Goal: Transaction & Acquisition: Purchase product/service

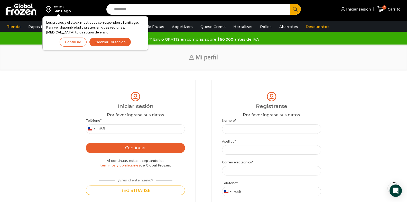
scroll to position [26, 0]
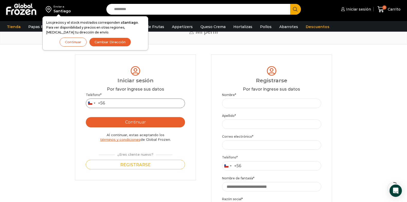
click at [125, 104] on input "Teléfono *" at bounding box center [135, 103] width 99 height 10
type input "*********"
click at [134, 120] on button "Continuar" at bounding box center [135, 122] width 99 height 10
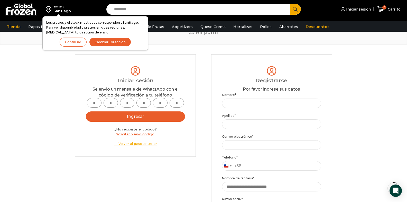
click at [91, 105] on input "text" at bounding box center [94, 103] width 14 height 10
type input "*"
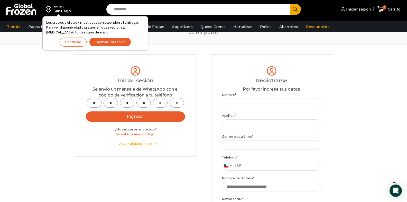
type input "*"
click at [130, 119] on button "Ingresar" at bounding box center [135, 116] width 99 height 10
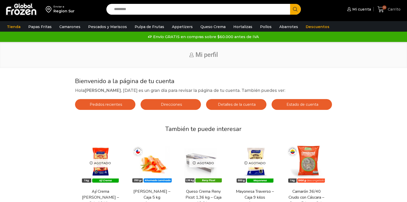
click at [385, 8] on span "55" at bounding box center [385, 7] width 4 height 4
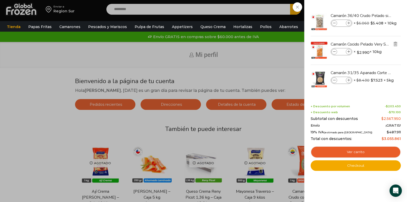
click at [397, 43] on img "Eliminar Camarón Cocido Pelado Very Small - Bronze - Caja 10 kg del carrito" at bounding box center [395, 44] width 5 height 5
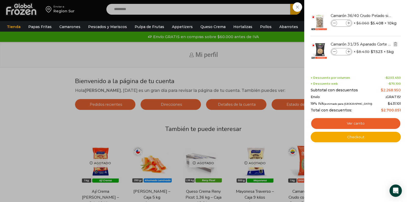
click at [395, 44] on img "Eliminar Camarón 31/35 Apanado Corte Mariposa - Bronze - Caja 5 kg del carrito" at bounding box center [395, 44] width 5 height 5
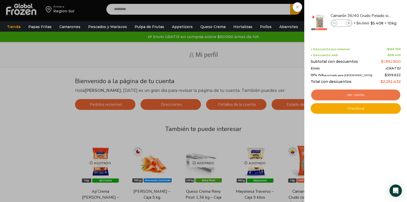
click at [360, 96] on link "Ver carrito" at bounding box center [356, 95] width 90 height 12
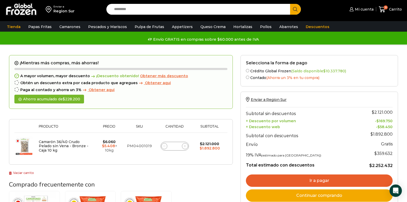
scroll to position [51, 0]
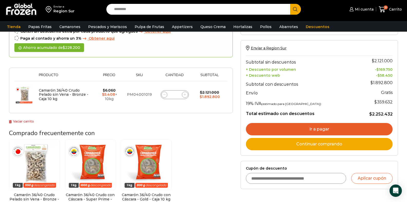
click at [177, 95] on input "**" at bounding box center [174, 94] width 7 height 7
type input "*"
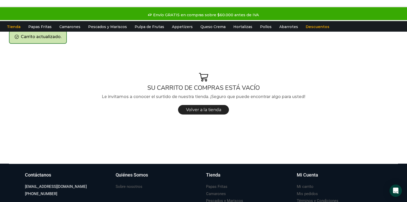
scroll to position [0, 0]
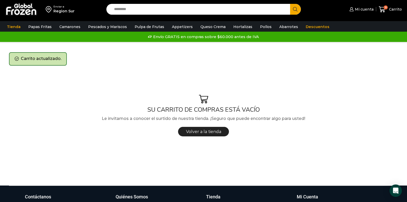
click at [25, 60] on div "Carrito actualizado." at bounding box center [38, 58] width 58 height 13
click at [398, 10] on span "Carrito" at bounding box center [395, 9] width 14 height 5
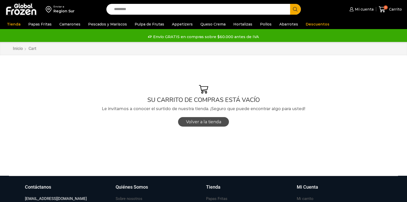
click at [196, 123] on span "Volver a la tienda" at bounding box center [203, 121] width 35 height 5
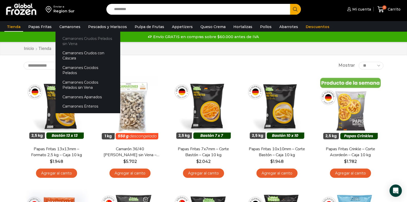
click at [74, 39] on link "Camarones Crudos Pelados sin Vena" at bounding box center [88, 41] width 65 height 15
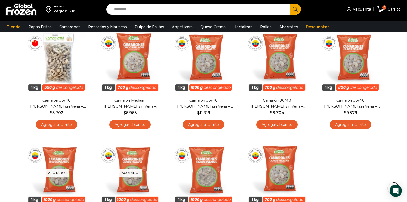
scroll to position [26, 0]
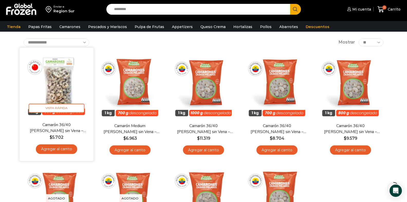
click at [50, 150] on link "Agregar al carrito" at bounding box center [56, 149] width 41 height 10
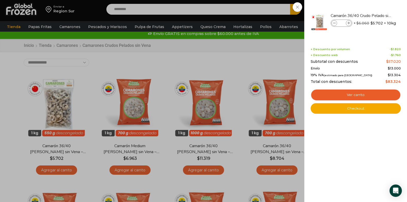
scroll to position [0, 0]
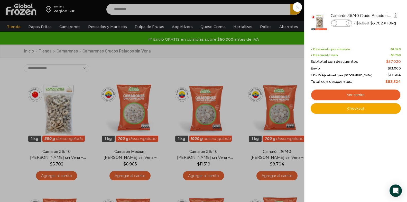
click at [351, 23] on span at bounding box center [349, 23] width 6 height 6
type input "*"
click at [347, 97] on link "Ver carrito" at bounding box center [356, 95] width 90 height 12
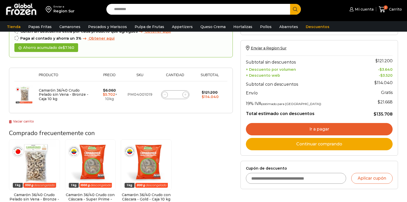
click at [186, 96] on span at bounding box center [186, 95] width 6 height 6
type input "*"
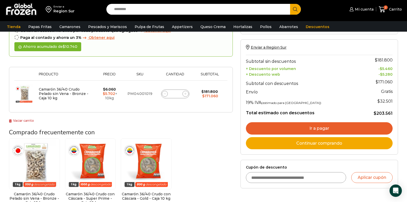
scroll to position [80, 0]
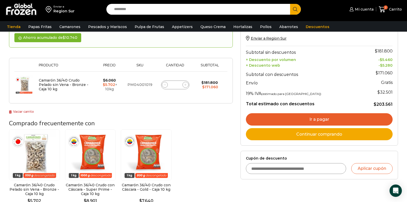
click at [186, 85] on icon at bounding box center [185, 85] width 2 height 2
type input "*"
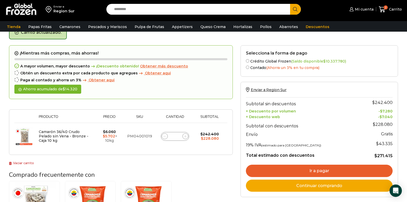
scroll to position [55, 0]
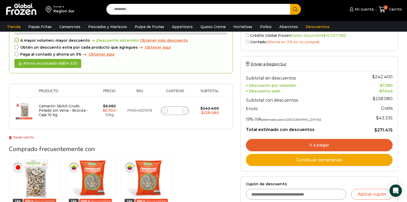
click at [186, 112] on icon at bounding box center [185, 110] width 2 height 2
type input "*"
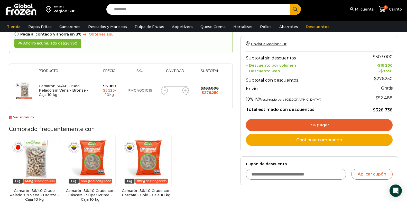
scroll to position [80, 0]
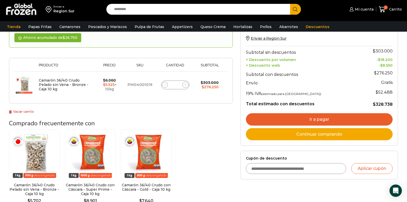
click at [186, 86] on icon at bounding box center [185, 85] width 2 height 2
type input "*"
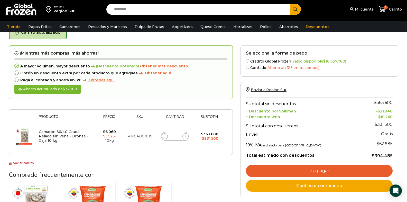
scroll to position [55, 0]
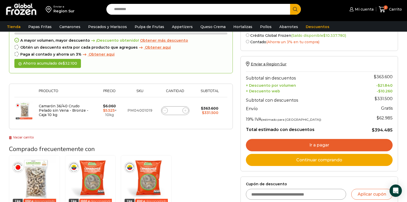
click at [184, 111] on icon at bounding box center [185, 110] width 2 height 2
type input "*"
click at [185, 111] on icon at bounding box center [185, 110] width 2 height 2
type input "*"
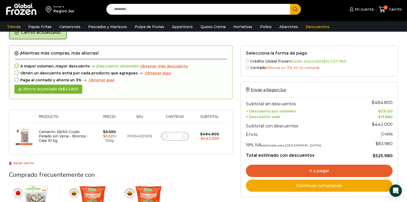
click at [186, 137] on icon at bounding box center [185, 136] width 2 height 2
type input "*"
click at [185, 136] on icon at bounding box center [185, 136] width 2 height 2
type input "**"
click at [185, 137] on icon at bounding box center [185, 136] width 2 height 2
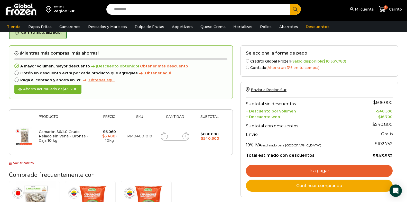
click at [185, 137] on icon at bounding box center [185, 136] width 2 height 2
type input "**"
click at [185, 137] on icon at bounding box center [185, 136] width 2 height 2
type input "**"
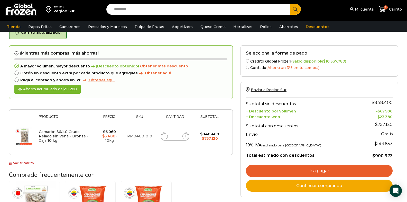
click at [186, 138] on span at bounding box center [186, 136] width 6 height 6
type input "**"
click at [185, 138] on span at bounding box center [186, 136] width 6 height 6
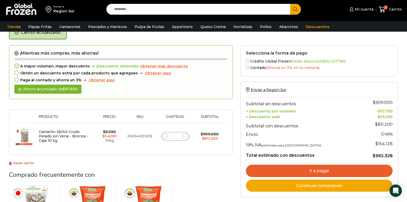
click at [185, 138] on span at bounding box center [186, 136] width 6 height 6
type input "**"
click at [185, 137] on icon at bounding box center [185, 136] width 2 height 2
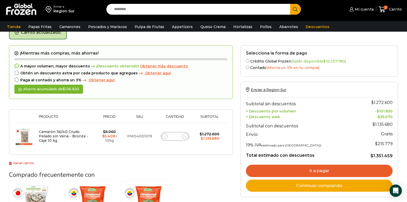
click at [185, 137] on icon at bounding box center [185, 136] width 2 height 2
type input "**"
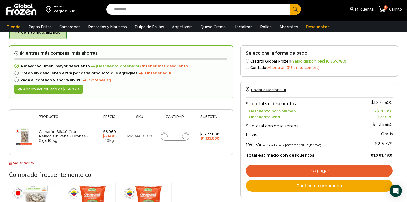
click at [185, 137] on form "¡Mientras más compras, más ahorras! A mayor volumen, mayor descuento ¡Descuento…" at bounding box center [121, 100] width 224 height 110
click at [186, 137] on icon at bounding box center [185, 136] width 2 height 2
type input "**"
click at [186, 137] on form "¡Mientras más compras, más ahorras! A mayor volumen, mayor descuento ¡Descuento…" at bounding box center [121, 100] width 224 height 110
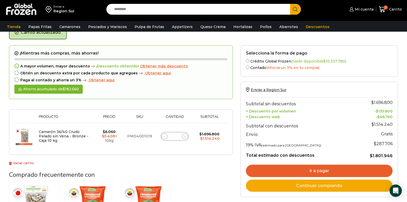
click at [185, 137] on icon at bounding box center [185, 136] width 2 height 2
type input "**"
click at [178, 138] on input "**" at bounding box center [174, 136] width 7 height 7
type input "*"
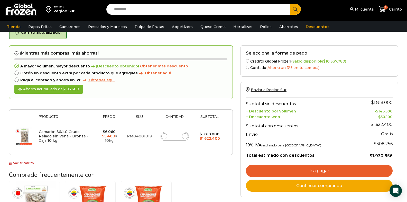
type input "**"
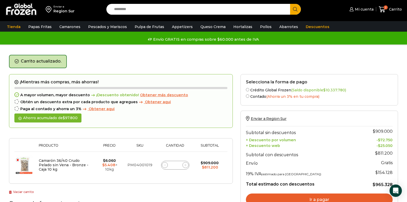
scroll to position [77, 0]
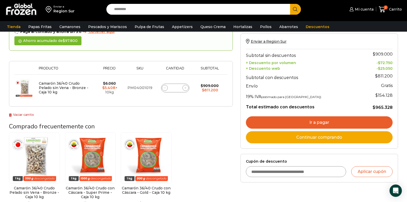
click at [329, 140] on link "Continuar comprando" at bounding box center [319, 137] width 147 height 12
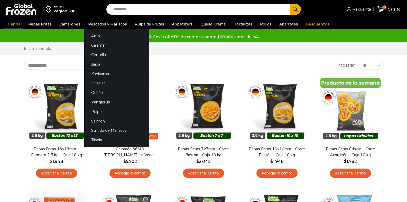
click at [100, 83] on link "Merluza" at bounding box center [116, 83] width 65 height 10
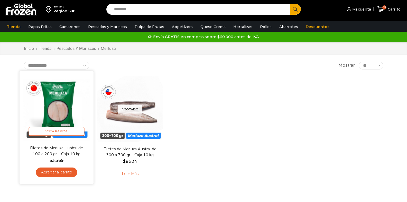
click at [59, 173] on link "Agregar al carrito" at bounding box center [56, 172] width 41 height 10
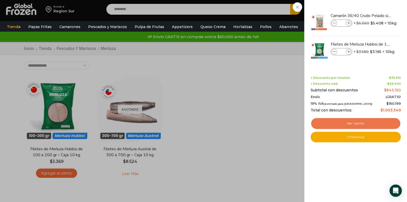
click at [354, 124] on link "Ver carrito" at bounding box center [356, 124] width 90 height 12
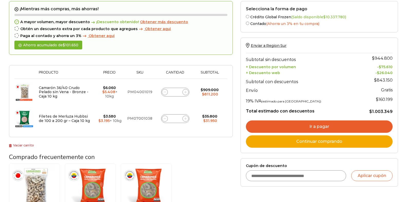
scroll to position [51, 0]
click at [185, 118] on icon at bounding box center [185, 118] width 2 height 2
click at [187, 119] on icon at bounding box center [185, 118] width 2 height 2
click at [185, 119] on icon at bounding box center [185, 118] width 2 height 2
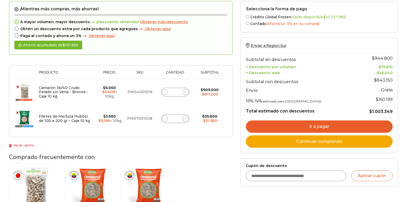
click at [165, 119] on icon at bounding box center [165, 118] width 2 height 2
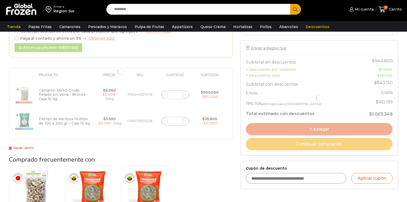
type input "*"
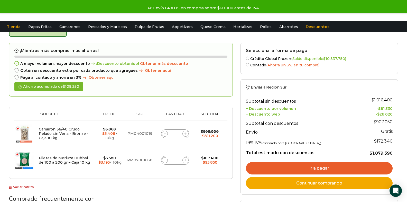
scroll to position [0, 0]
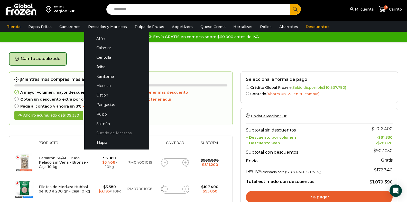
click at [117, 134] on link "Surtido de Mariscos" at bounding box center [116, 133] width 55 height 10
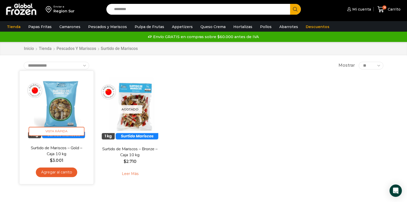
click at [59, 173] on link "Agregar al carrito" at bounding box center [56, 172] width 41 height 10
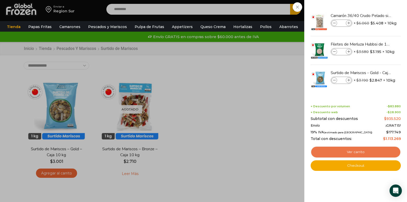
click at [353, 152] on link "Ver carrito" at bounding box center [356, 152] width 90 height 12
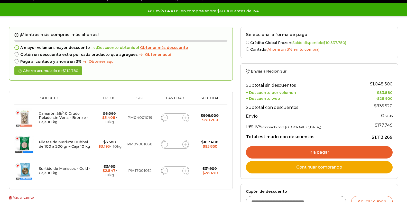
scroll to position [26, 0]
click at [186, 171] on icon at bounding box center [185, 170] width 2 height 2
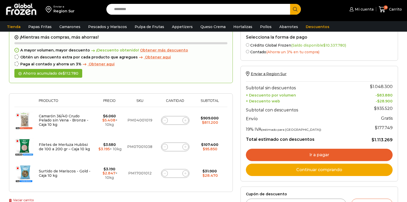
click at [185, 174] on icon at bounding box center [185, 173] width 2 height 2
type input "*"
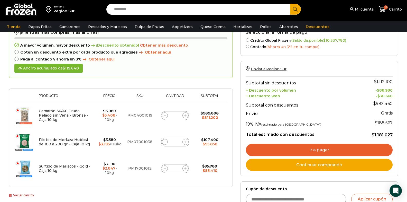
scroll to position [80, 0]
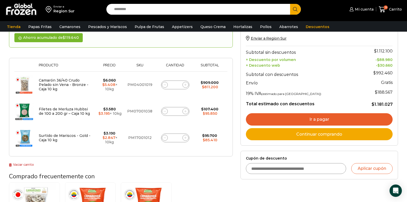
click at [319, 121] on link "Ir a pagar" at bounding box center [319, 119] width 147 height 12
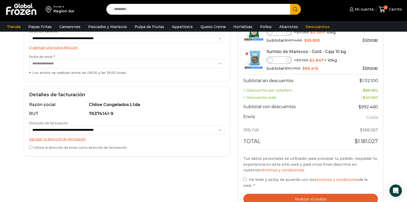
scroll to position [129, 0]
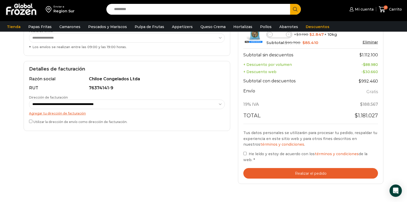
click at [308, 168] on button "Realizar el pedido" at bounding box center [311, 173] width 135 height 11
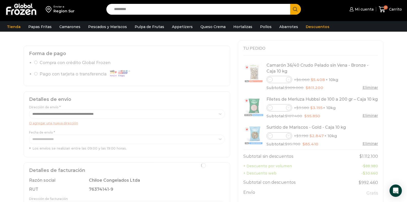
scroll to position [26, 0]
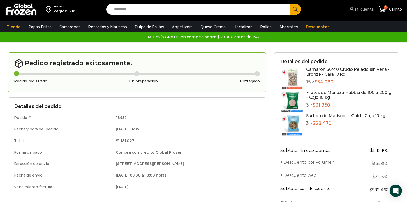
click at [362, 8] on span "Mi cuenta" at bounding box center [364, 9] width 20 height 5
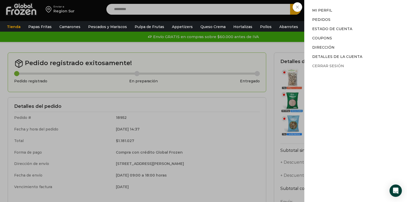
click at [321, 66] on link "Cerrar sesión" at bounding box center [328, 66] width 32 height 5
